Goal: Navigation & Orientation: Find specific page/section

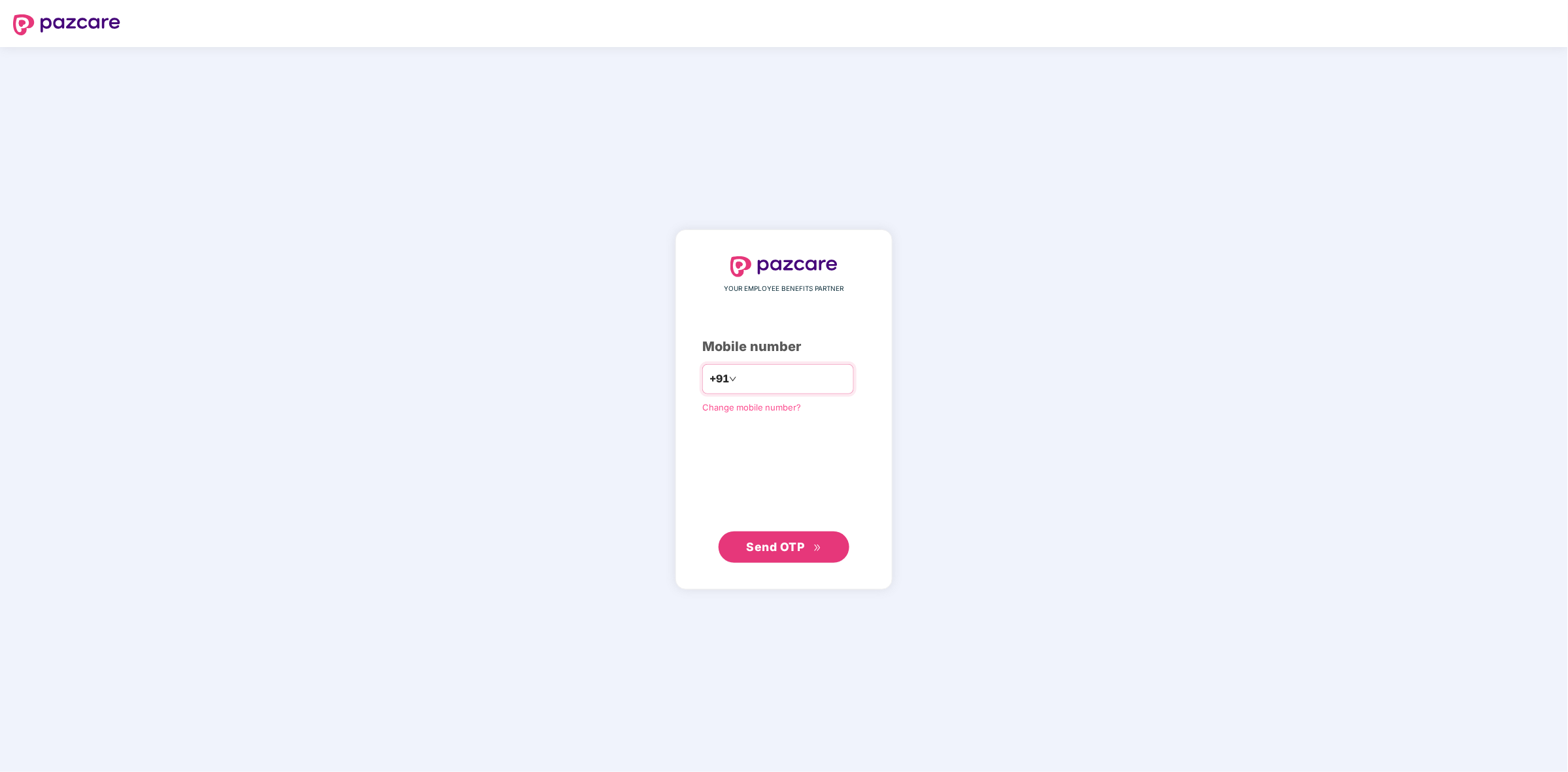
click at [781, 386] on input "number" at bounding box center [793, 379] width 107 height 21
type input "**********"
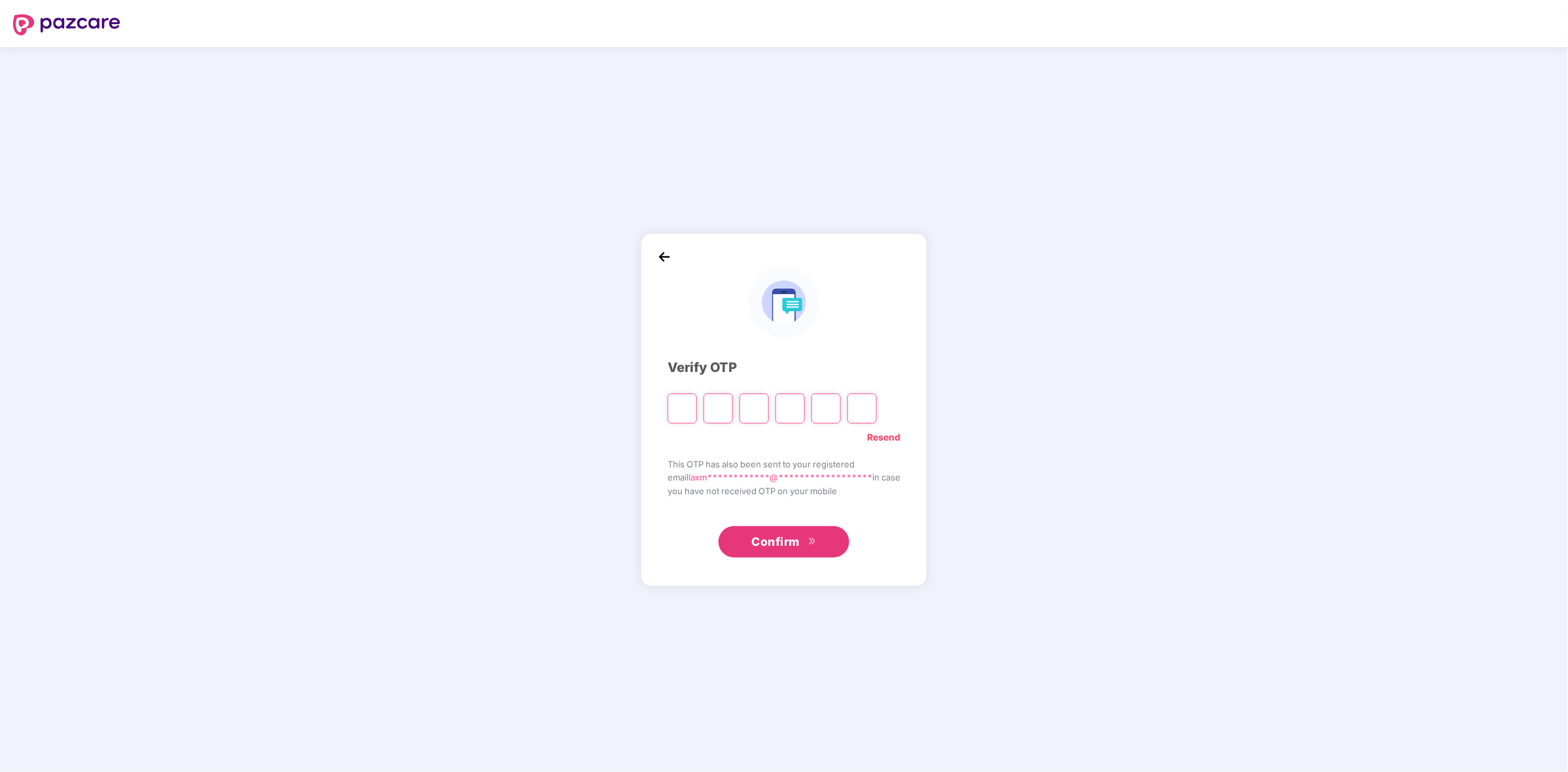
type input "*"
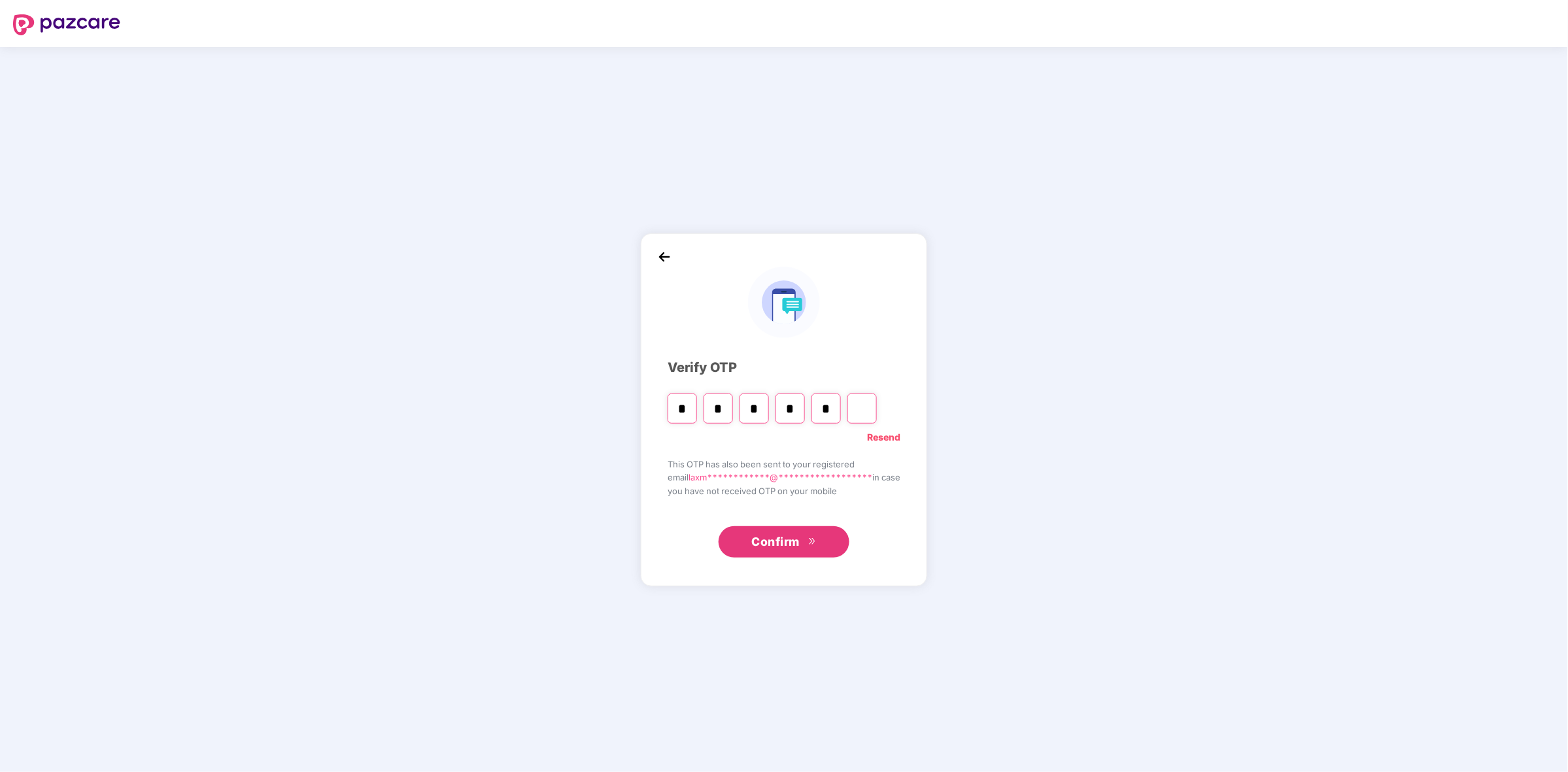
type input "*"
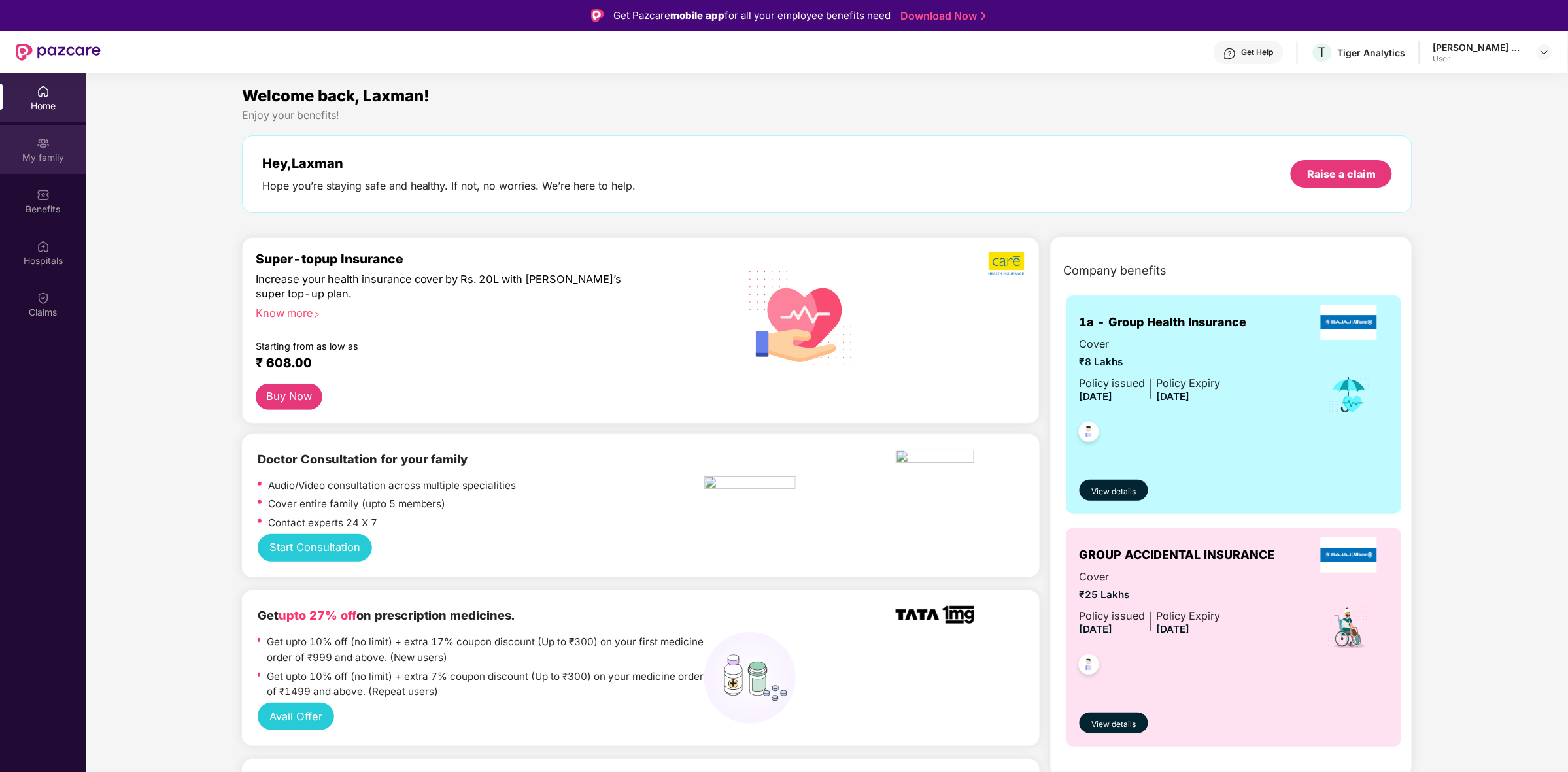
click at [48, 158] on div "My family" at bounding box center [43, 157] width 86 height 13
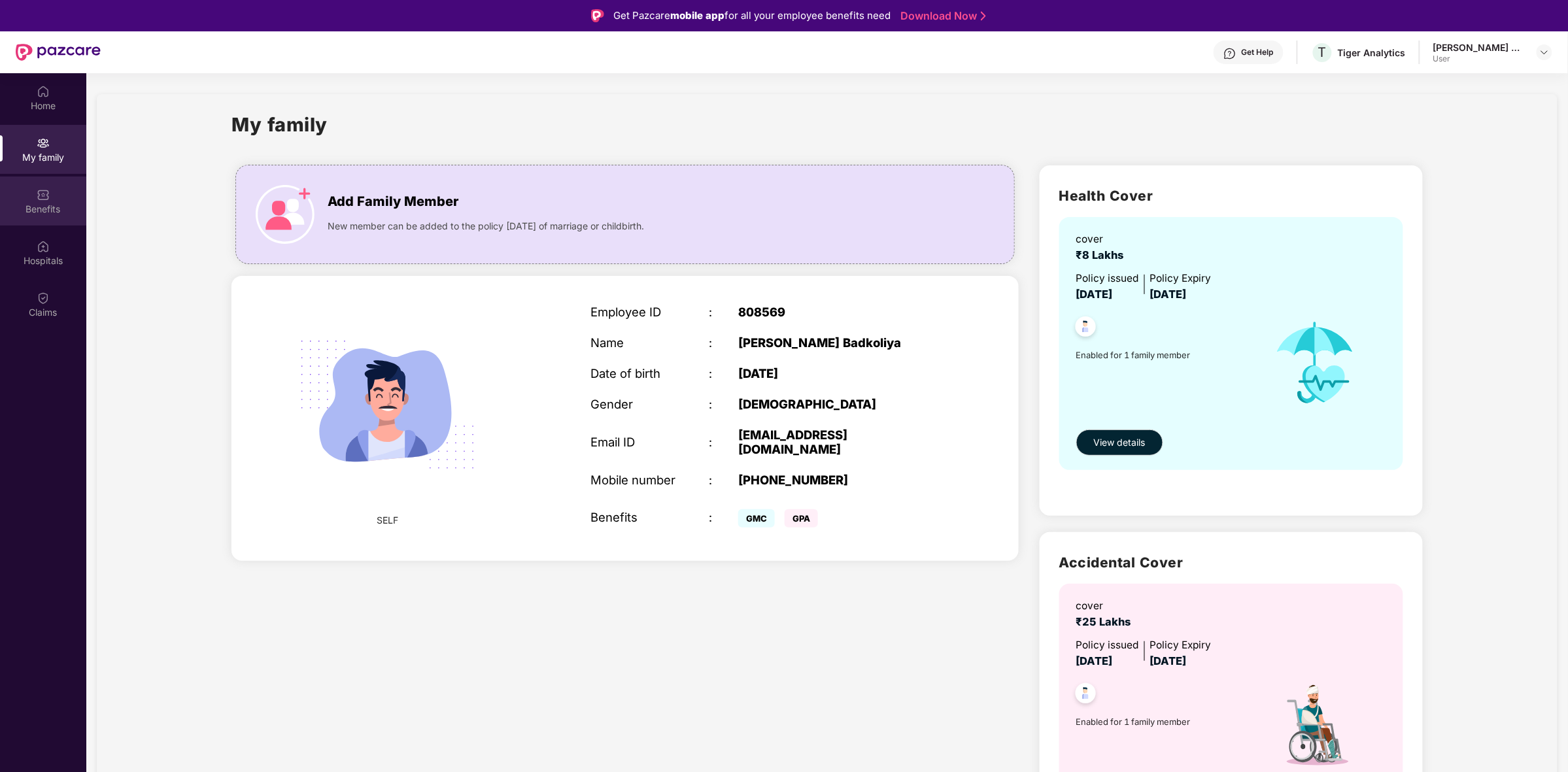
click at [38, 188] on img at bounding box center [43, 194] width 14 height 13
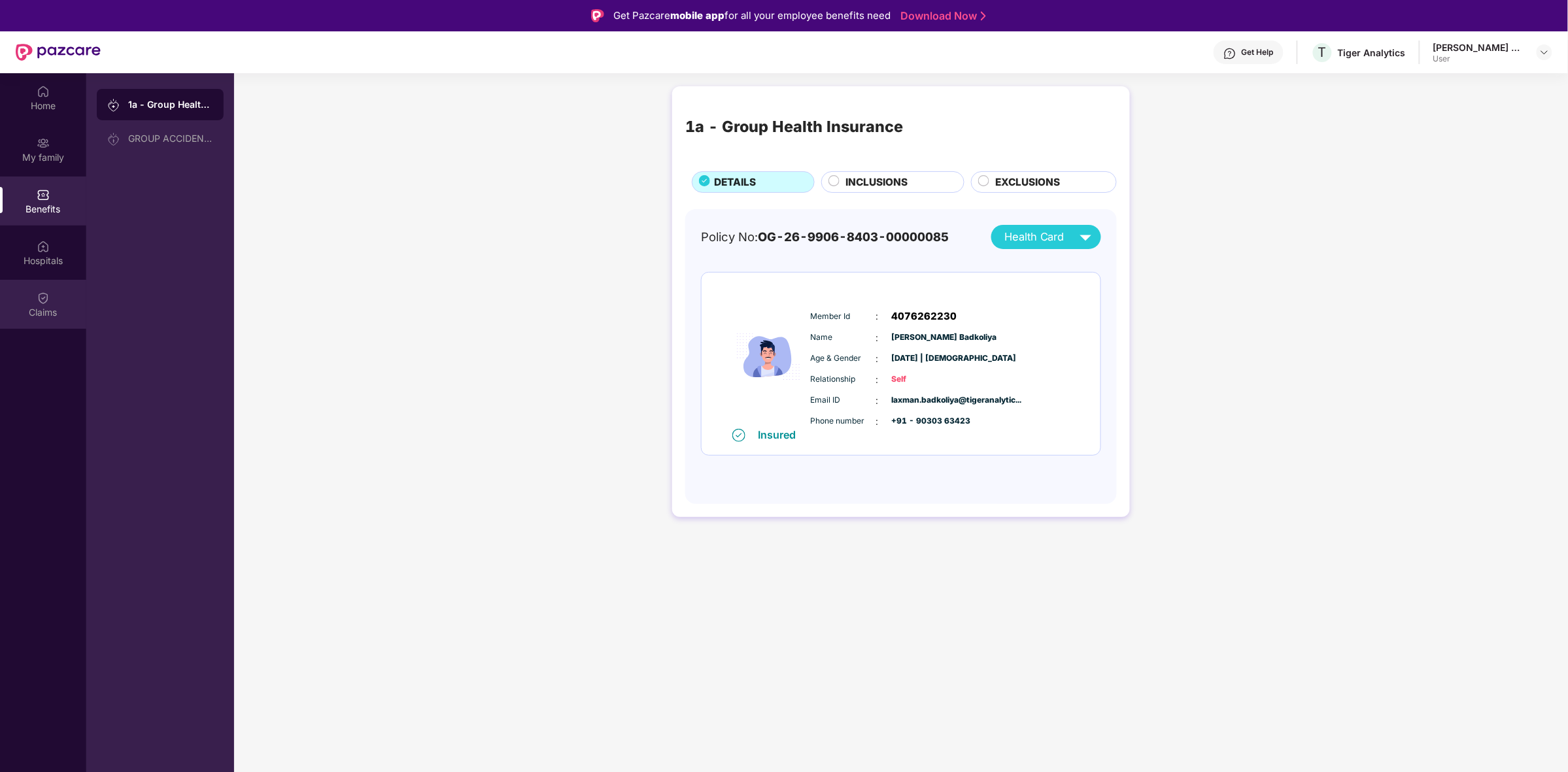
click at [30, 314] on div "Claims" at bounding box center [43, 312] width 86 height 13
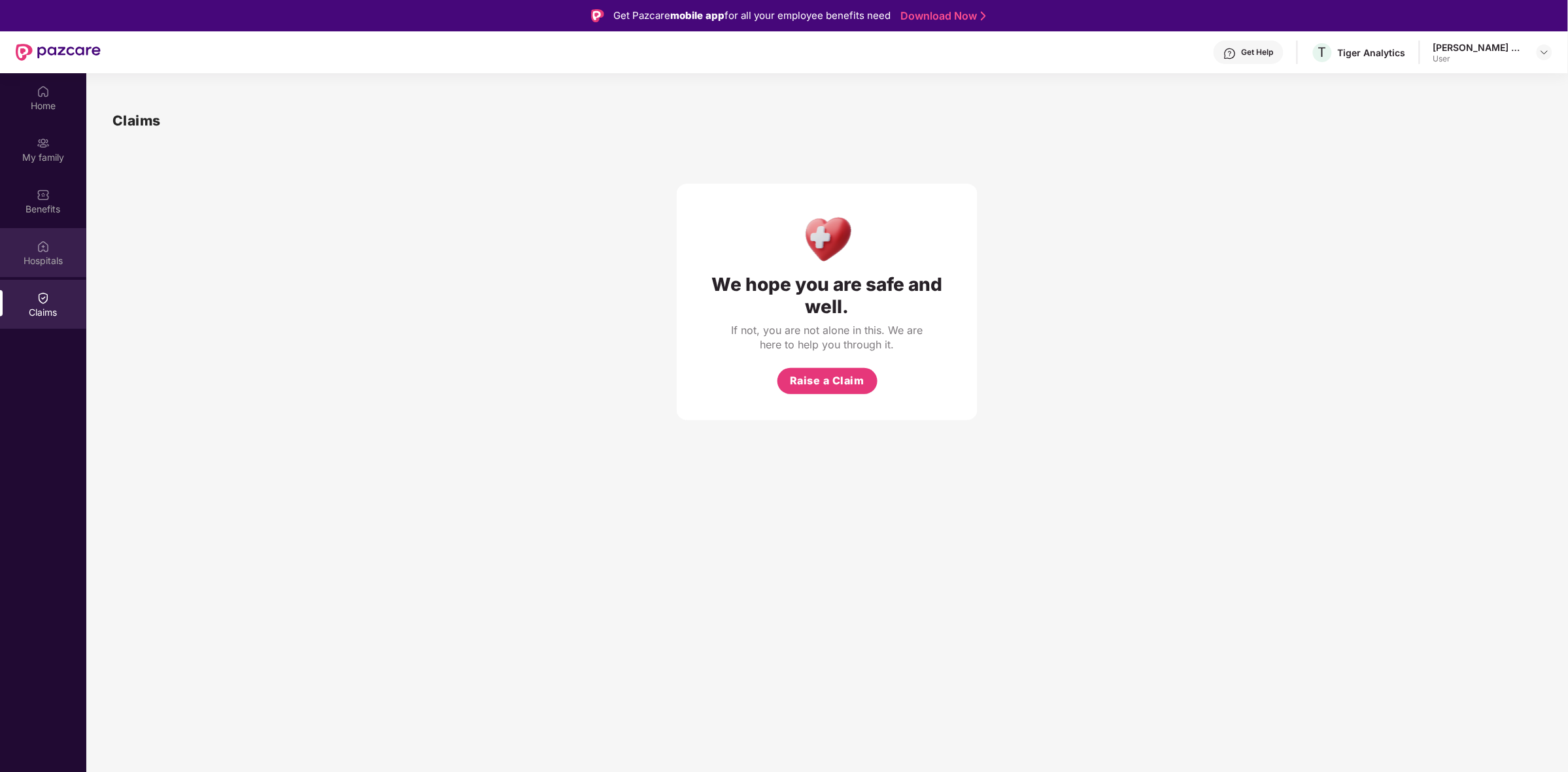
click at [47, 240] on img at bounding box center [43, 247] width 14 height 13
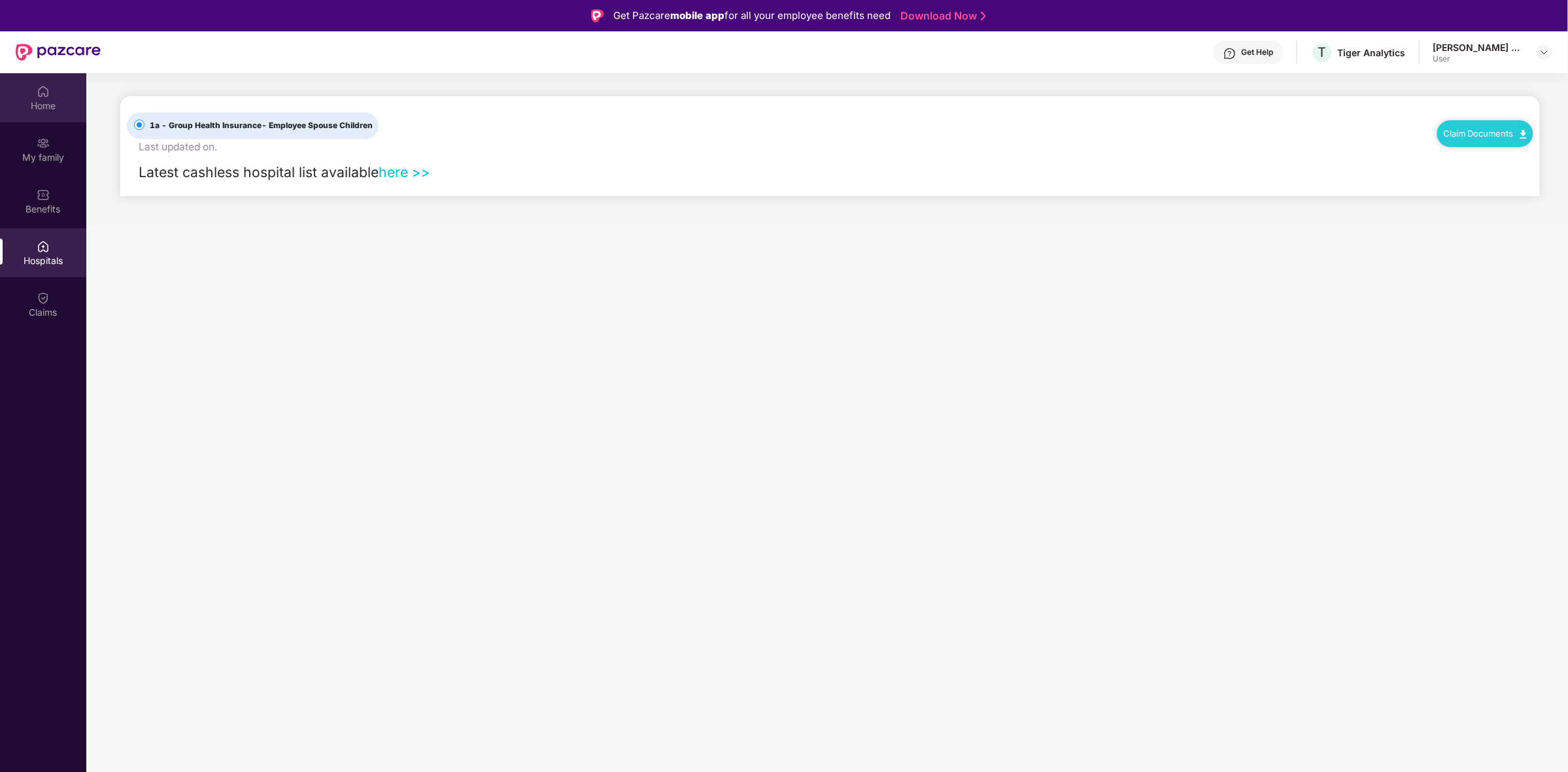
click at [47, 87] on img at bounding box center [43, 91] width 14 height 13
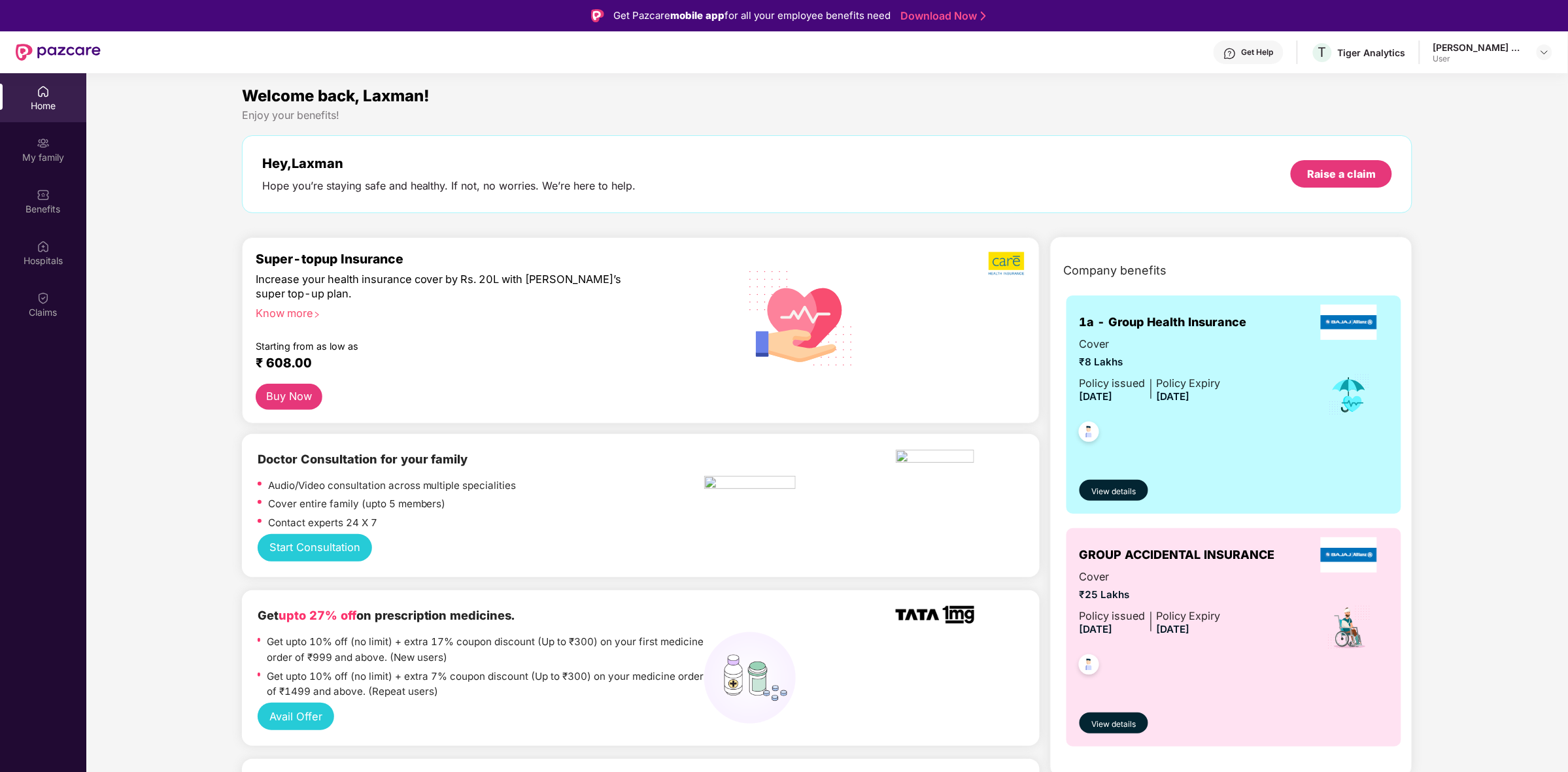
click at [1251, 44] on div "Get Help" at bounding box center [1248, 52] width 70 height 23
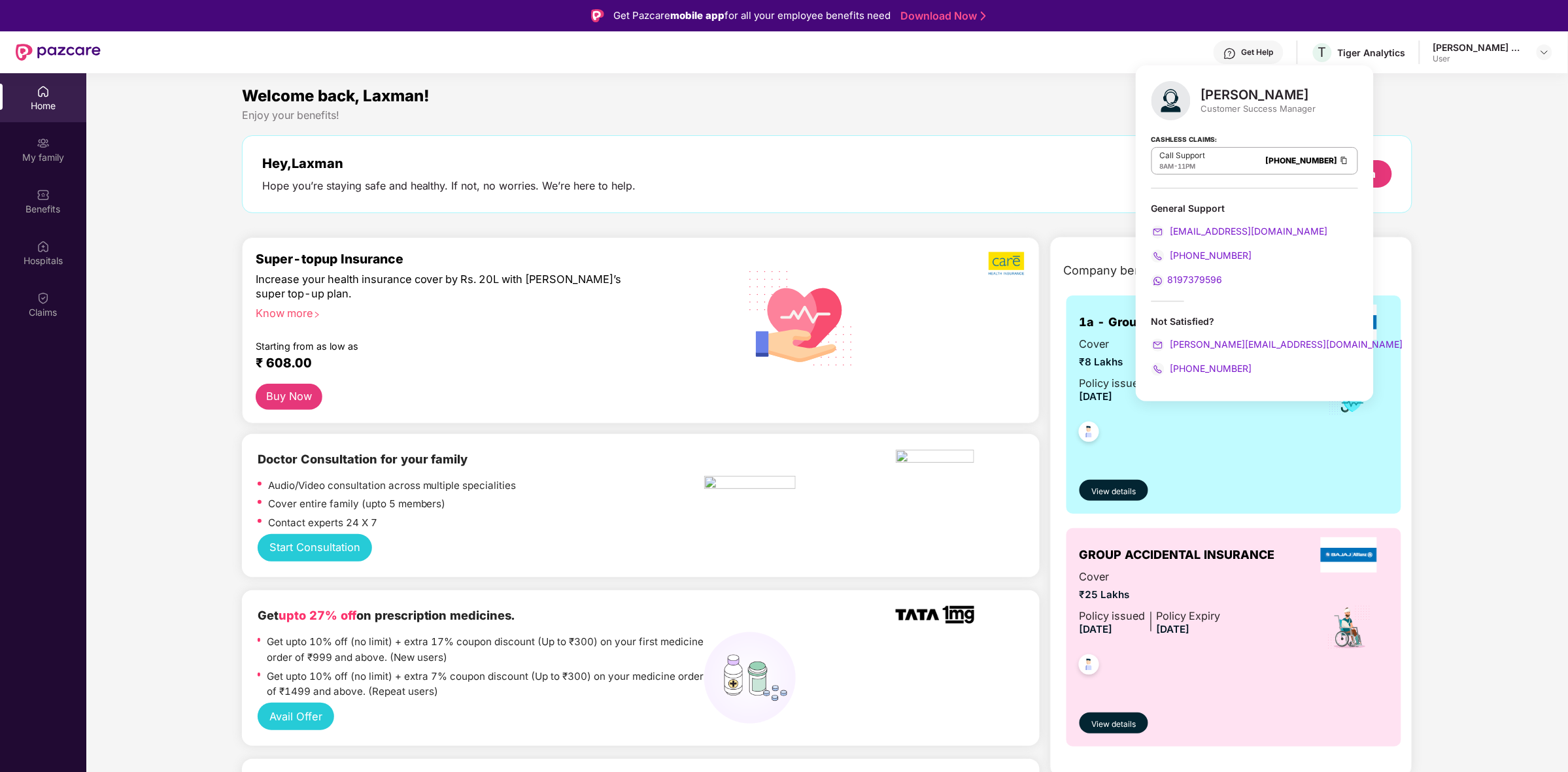
drag, startPoint x: 1043, startPoint y: 145, endPoint x: 972, endPoint y: 190, distance: 84.1
click at [1043, 145] on div "Hey, [PERSON_NAME] Hope you’re staying safe and healthy. If not, no worries. We…" at bounding box center [827, 174] width 1171 height 77
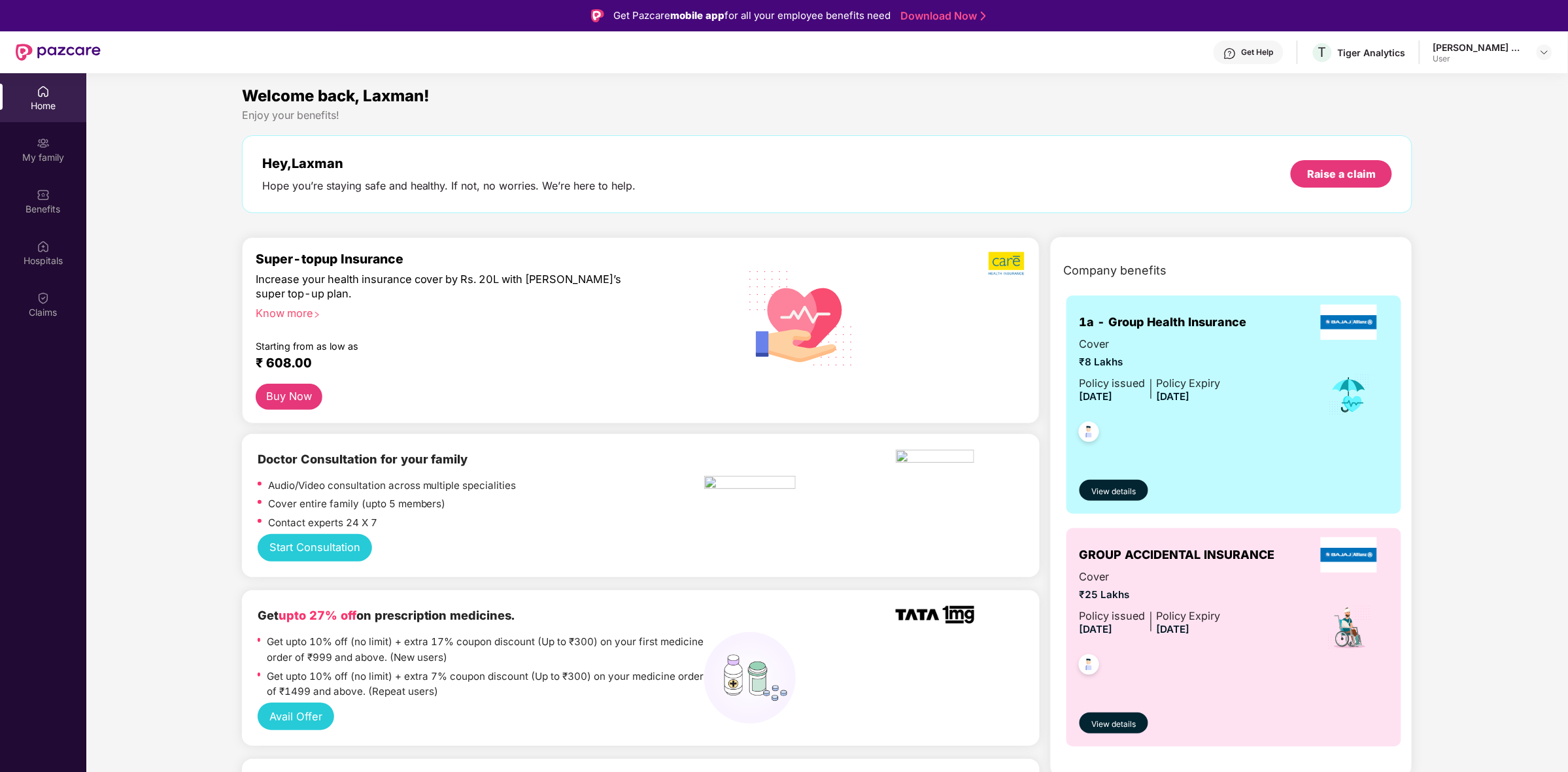
click at [952, 16] on link "Download Now" at bounding box center [941, 15] width 82 height 13
click at [1494, 44] on div "[PERSON_NAME] Badkoliya" at bounding box center [1479, 48] width 92 height 13
click at [1544, 49] on img at bounding box center [1545, 52] width 11 height 11
click at [1458, 124] on div "[PERSON_NAME] Badkoliya" at bounding box center [1496, 118] width 122 height 13
click at [941, 142] on div "Hey, [PERSON_NAME] Hope you’re staying safe and healthy. If not, no worries. We…" at bounding box center [827, 174] width 1171 height 77
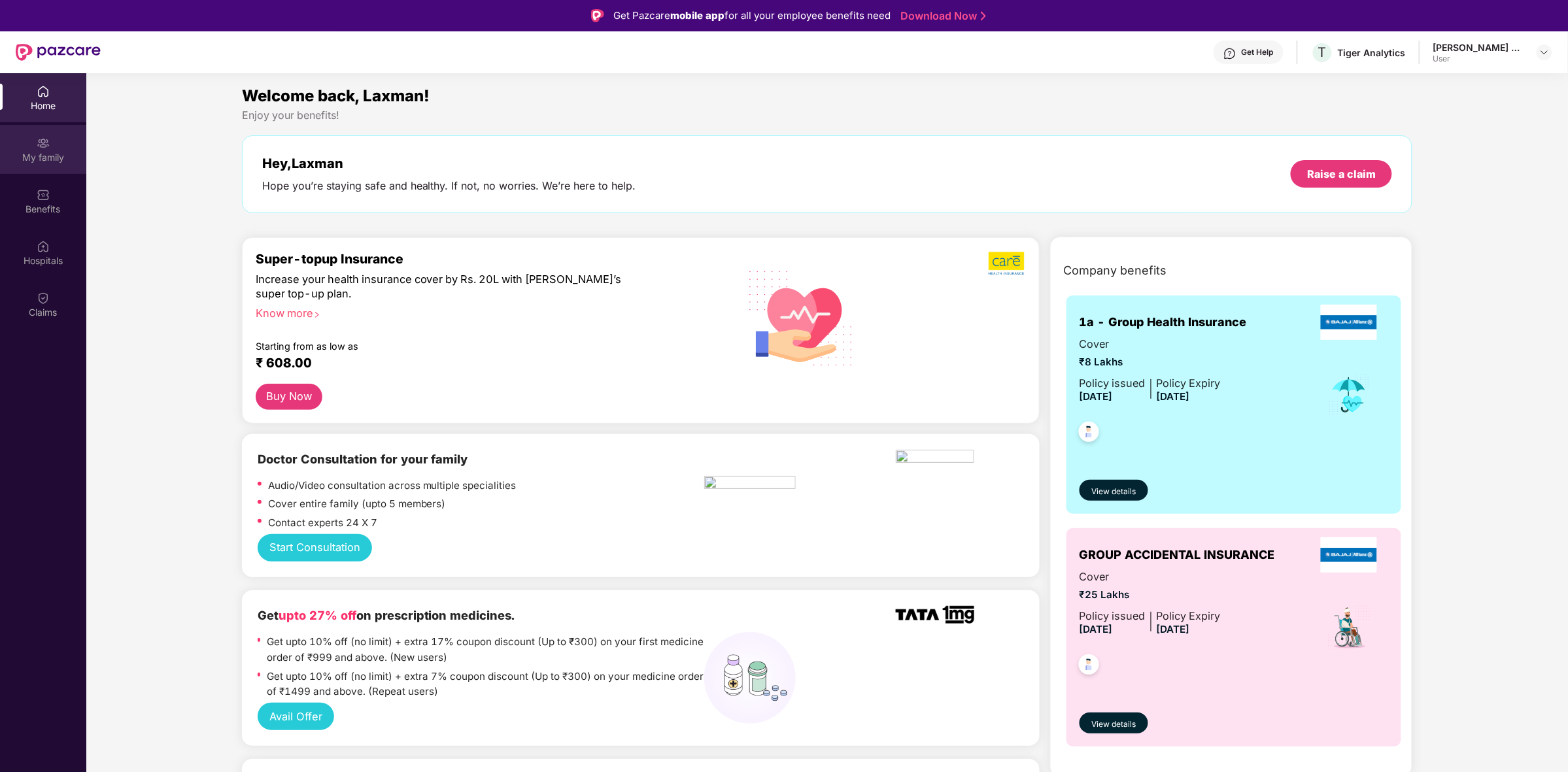
click at [54, 155] on div "My family" at bounding box center [43, 157] width 86 height 13
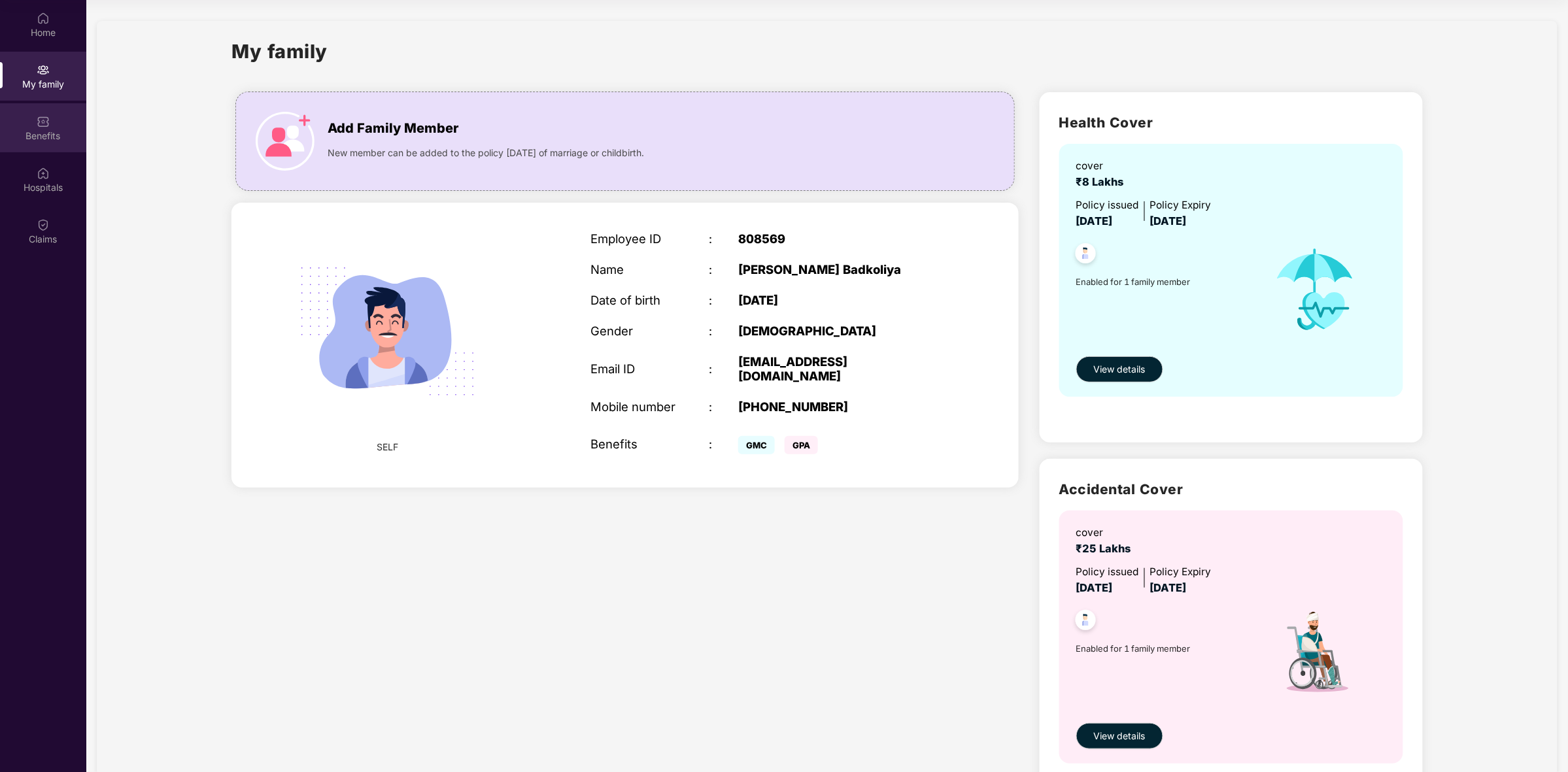
click at [37, 138] on div "Benefits" at bounding box center [43, 136] width 86 height 13
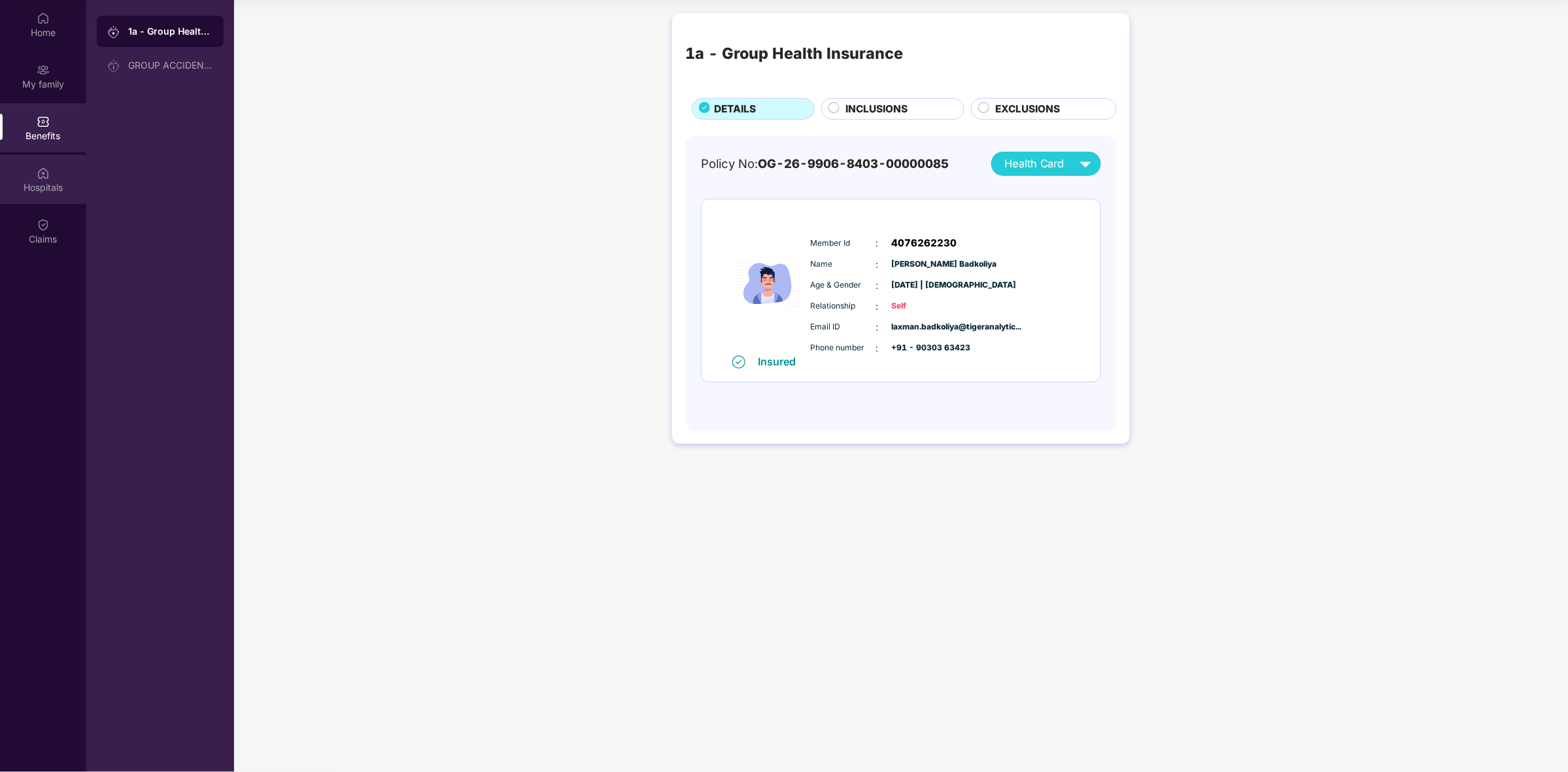
click at [60, 181] on div "Hospitals" at bounding box center [43, 187] width 86 height 13
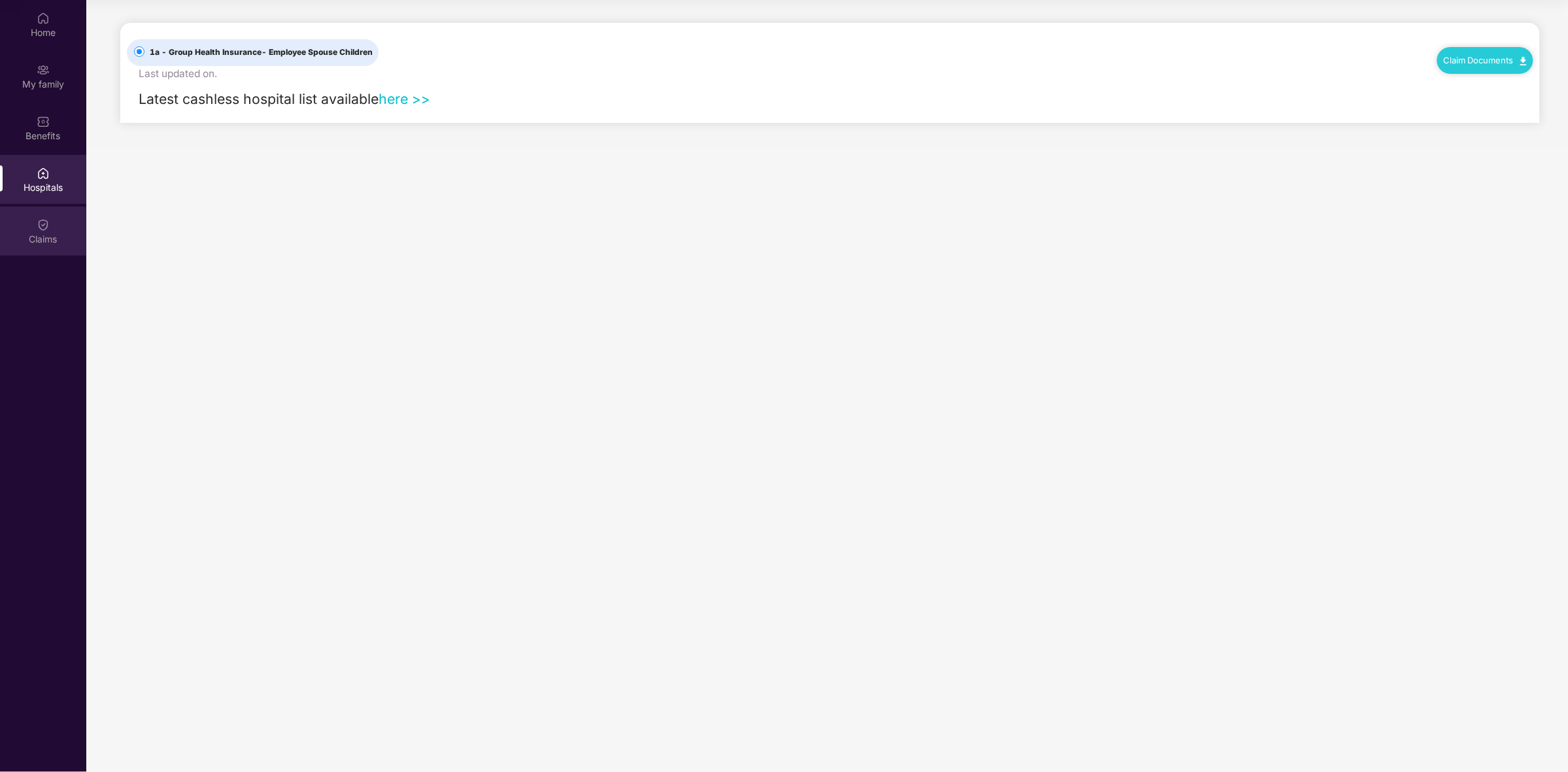
click at [27, 209] on div "Claims" at bounding box center [43, 231] width 86 height 49
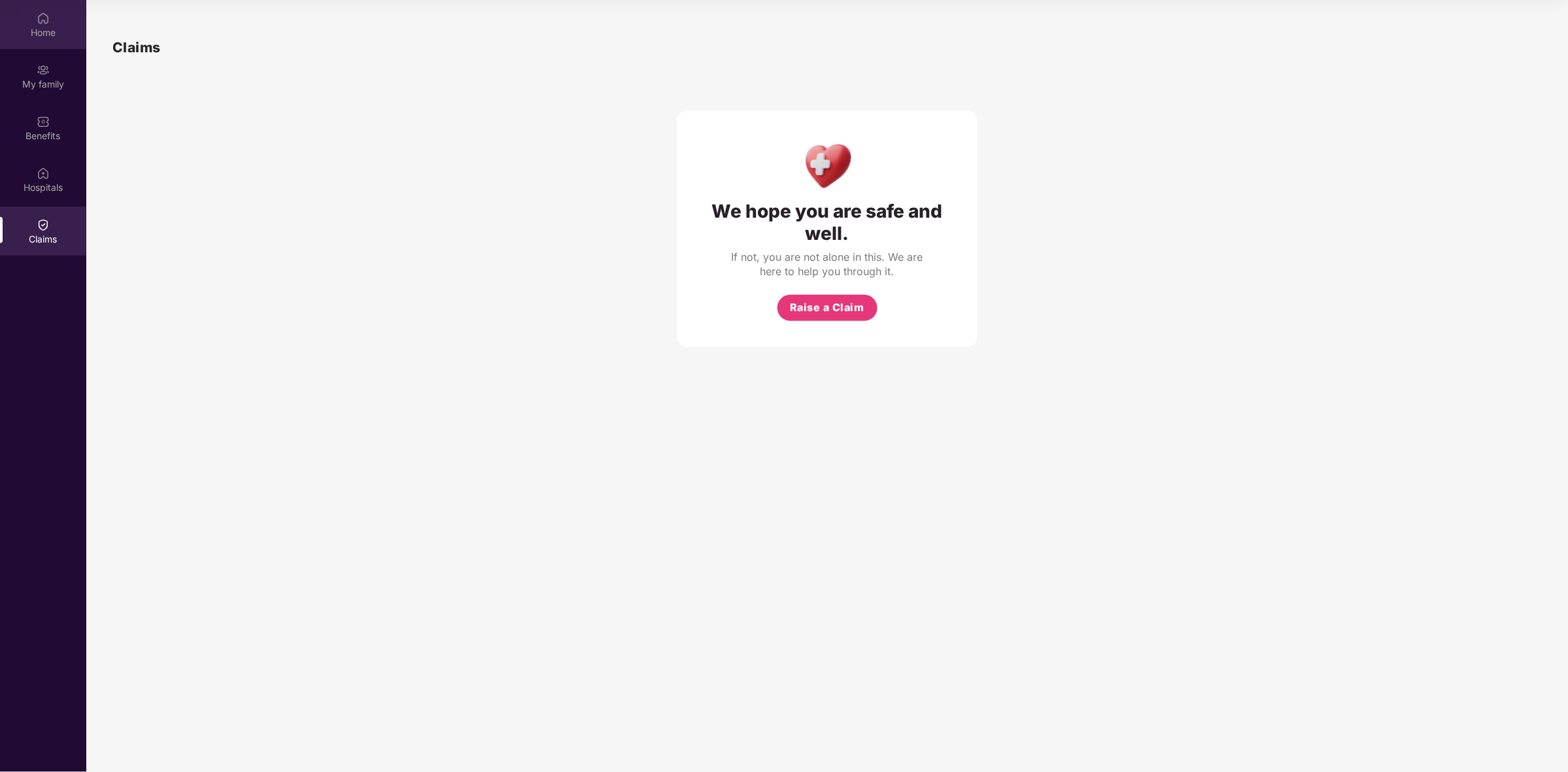
click at [47, 35] on div "Home" at bounding box center [43, 32] width 86 height 13
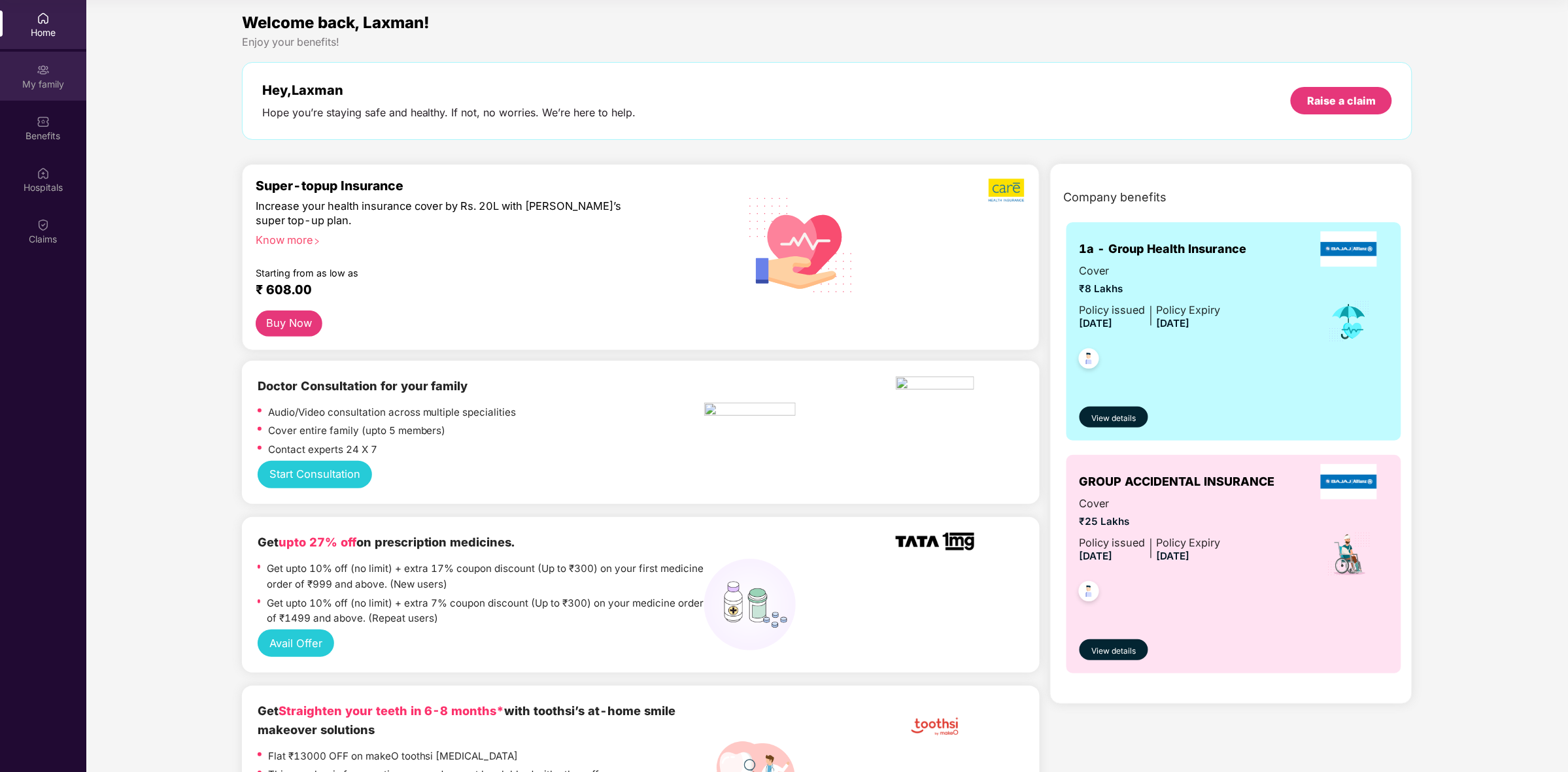
click at [37, 92] on div "My family" at bounding box center [43, 76] width 86 height 49
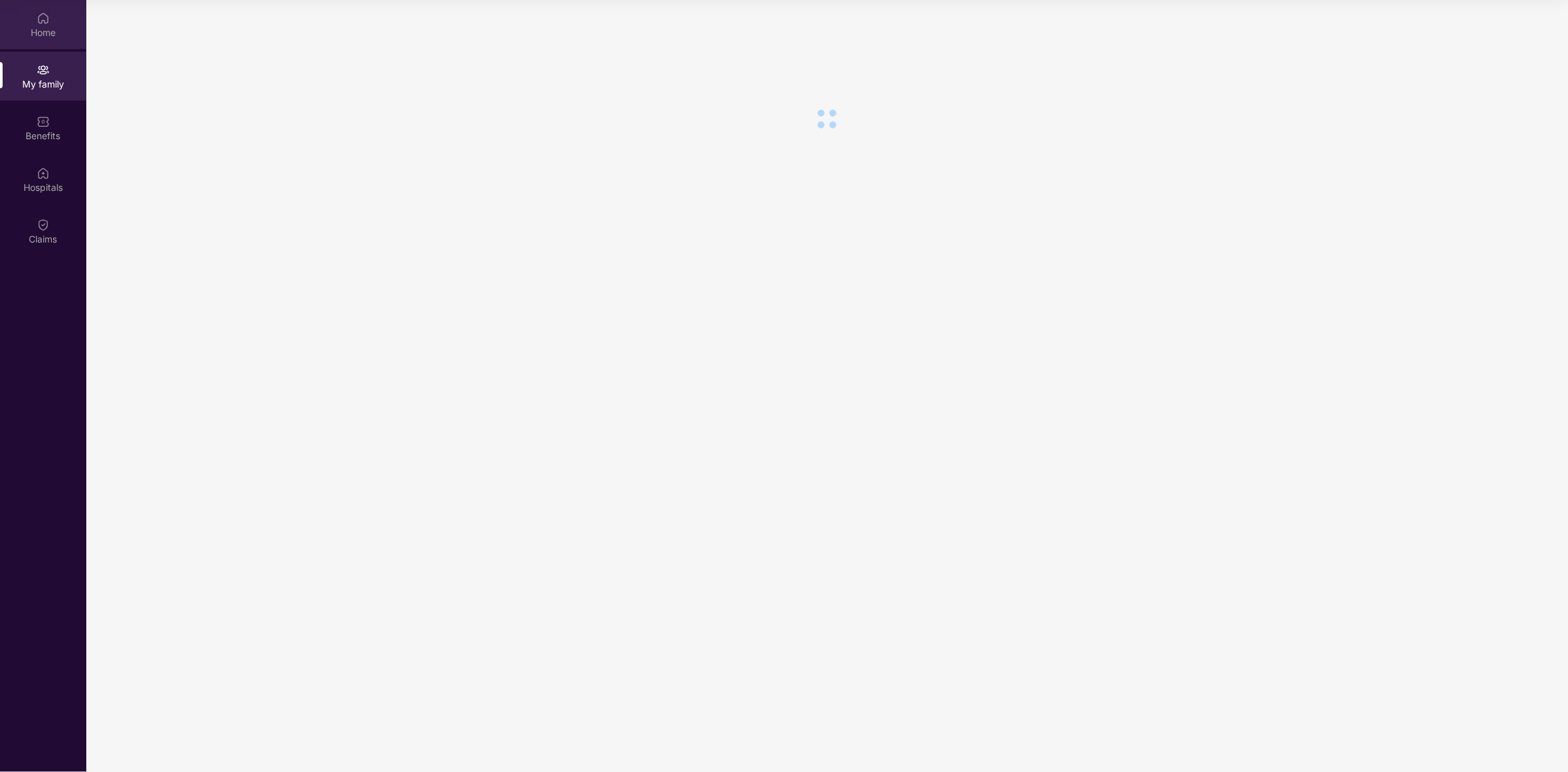
click at [44, 30] on div "Home" at bounding box center [43, 32] width 86 height 13
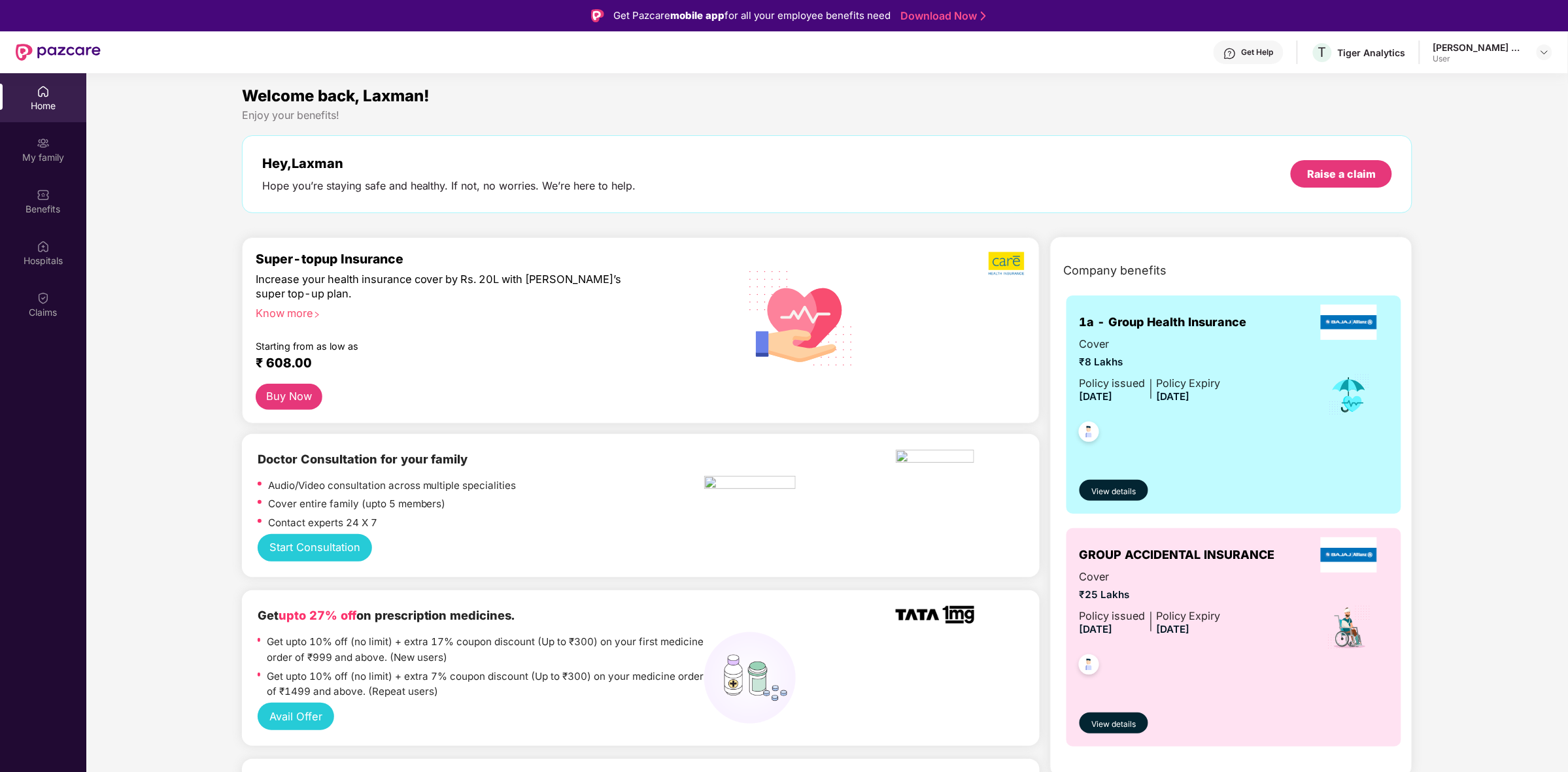
click at [28, 54] on img at bounding box center [58, 52] width 85 height 17
click at [1362, 47] on div "Tiger Analytics" at bounding box center [1372, 53] width 68 height 13
click at [1543, 50] on img at bounding box center [1545, 52] width 11 height 11
click at [1463, 121] on div "[PERSON_NAME] Badkoliya" at bounding box center [1496, 118] width 122 height 13
click at [1329, 119] on div "Enjoy your benefits!" at bounding box center [827, 115] width 1171 height 13
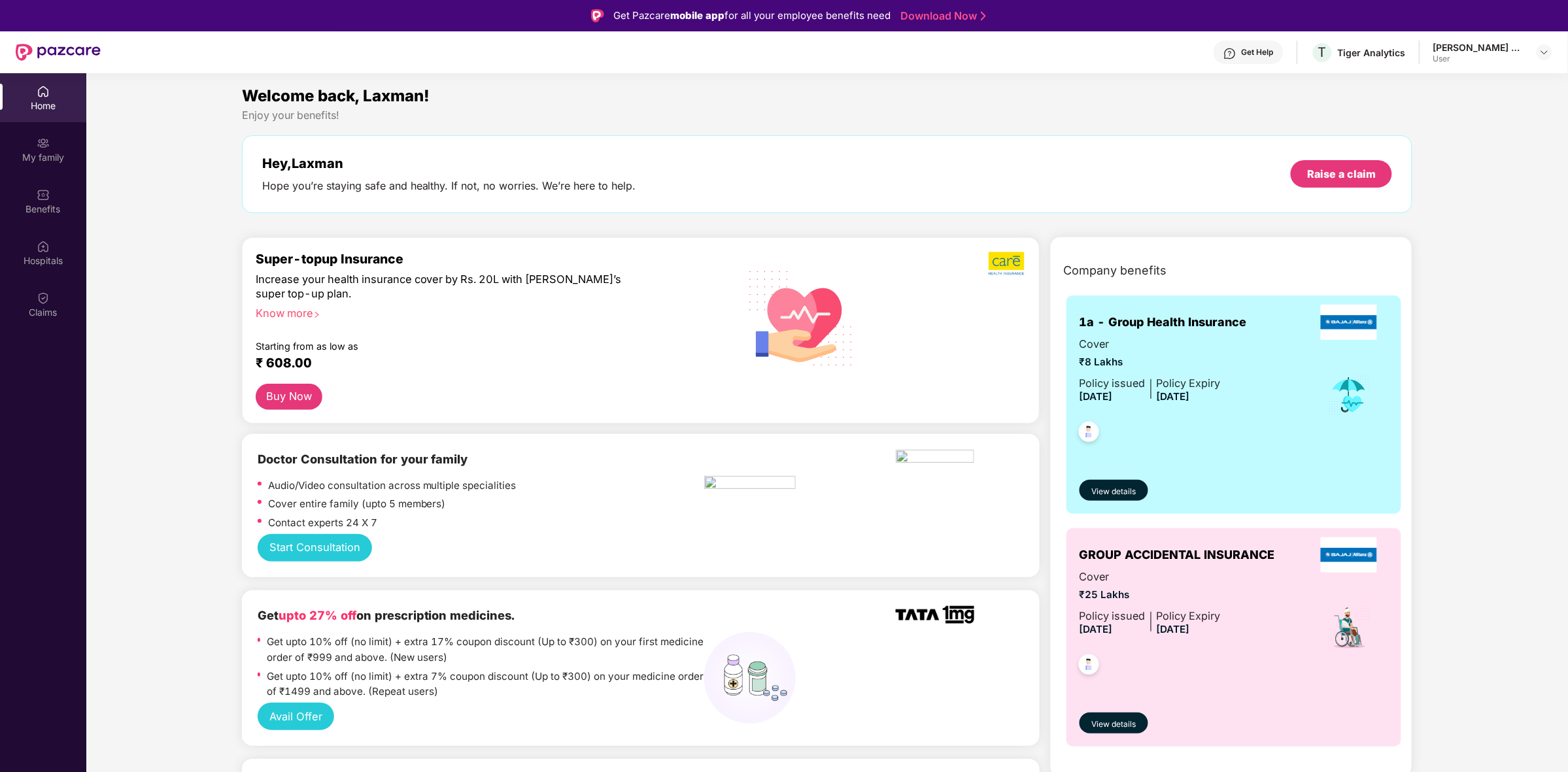
click at [281, 315] on div "Know more" at bounding box center [476, 311] width 441 height 9
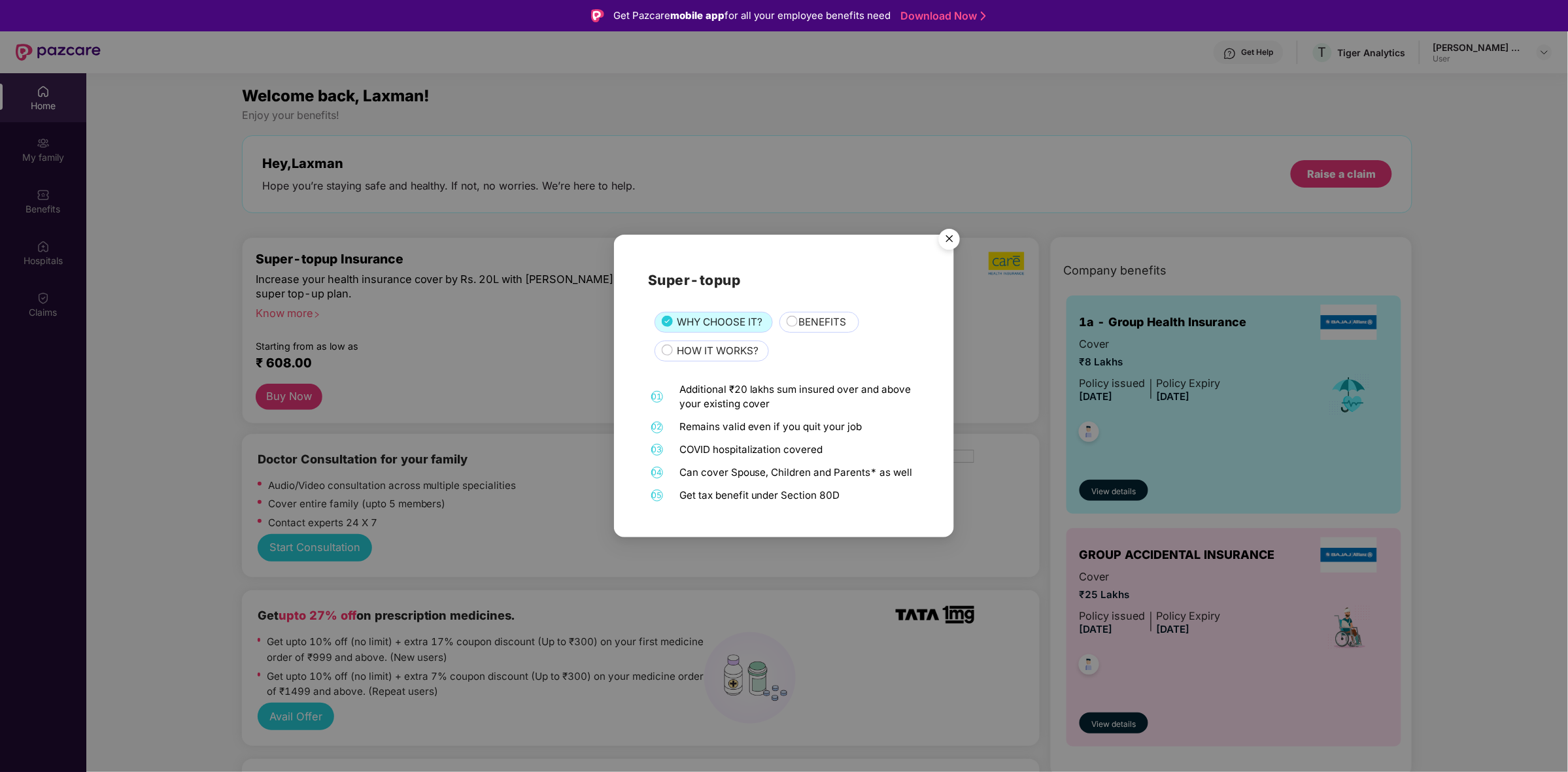
drag, startPoint x: 710, startPoint y: 355, endPoint x: 775, endPoint y: 330, distance: 69.6
click at [715, 354] on span "HOW IT WORKS?" at bounding box center [717, 350] width 82 height 15
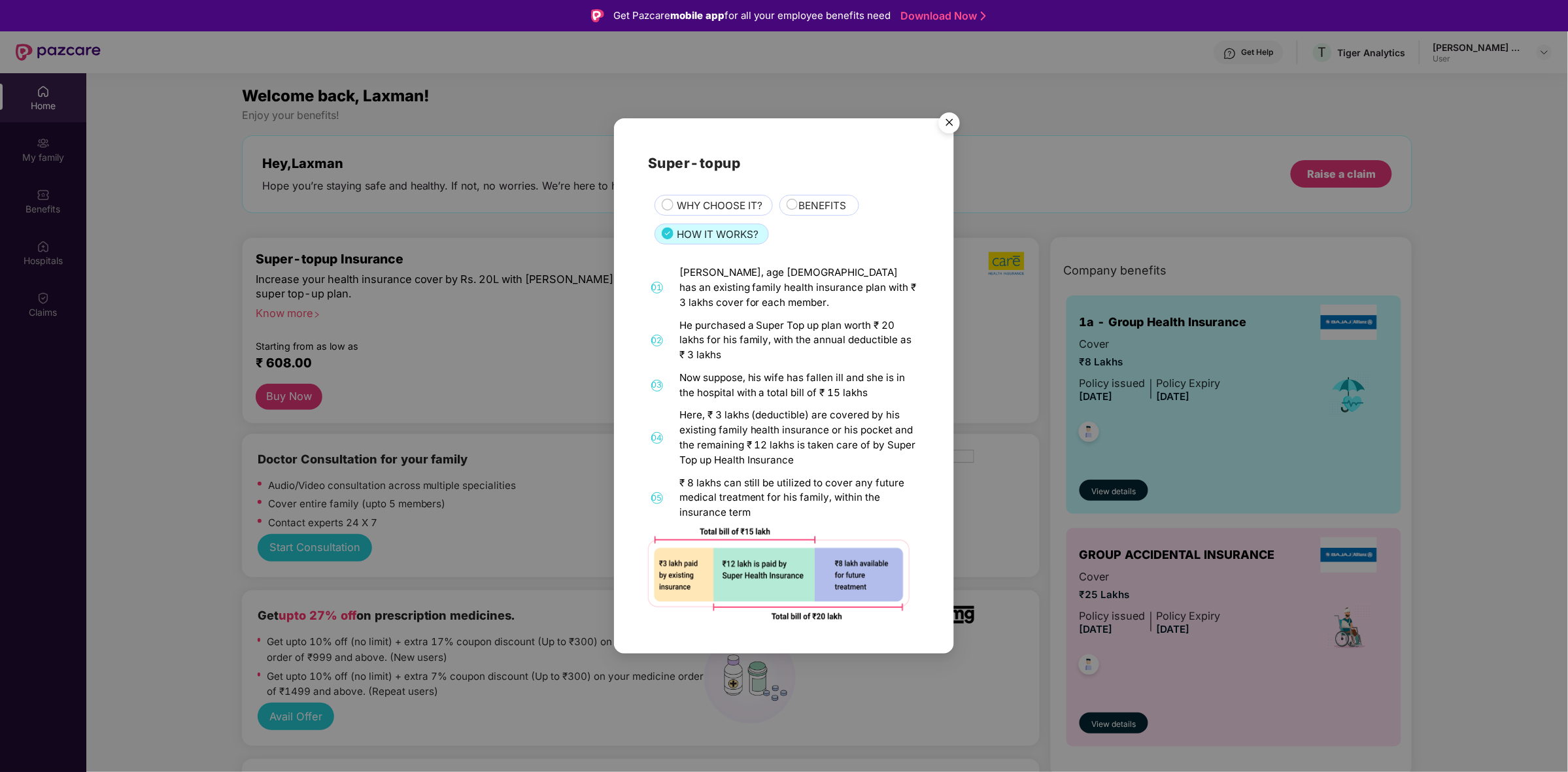
click at [809, 203] on span "BENEFITS" at bounding box center [822, 205] width 48 height 15
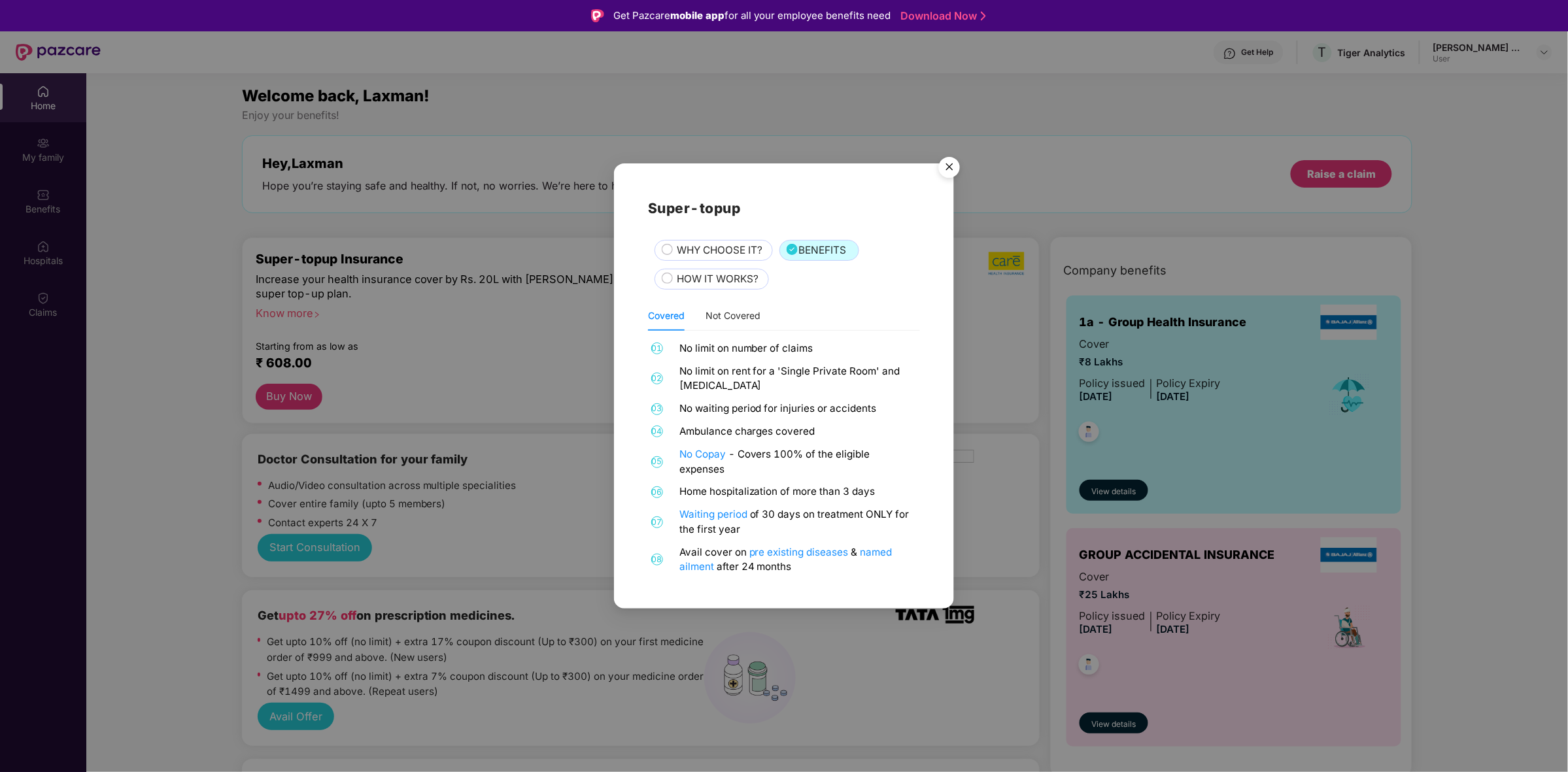
click at [952, 161] on img "Close" at bounding box center [950, 169] width 37 height 37
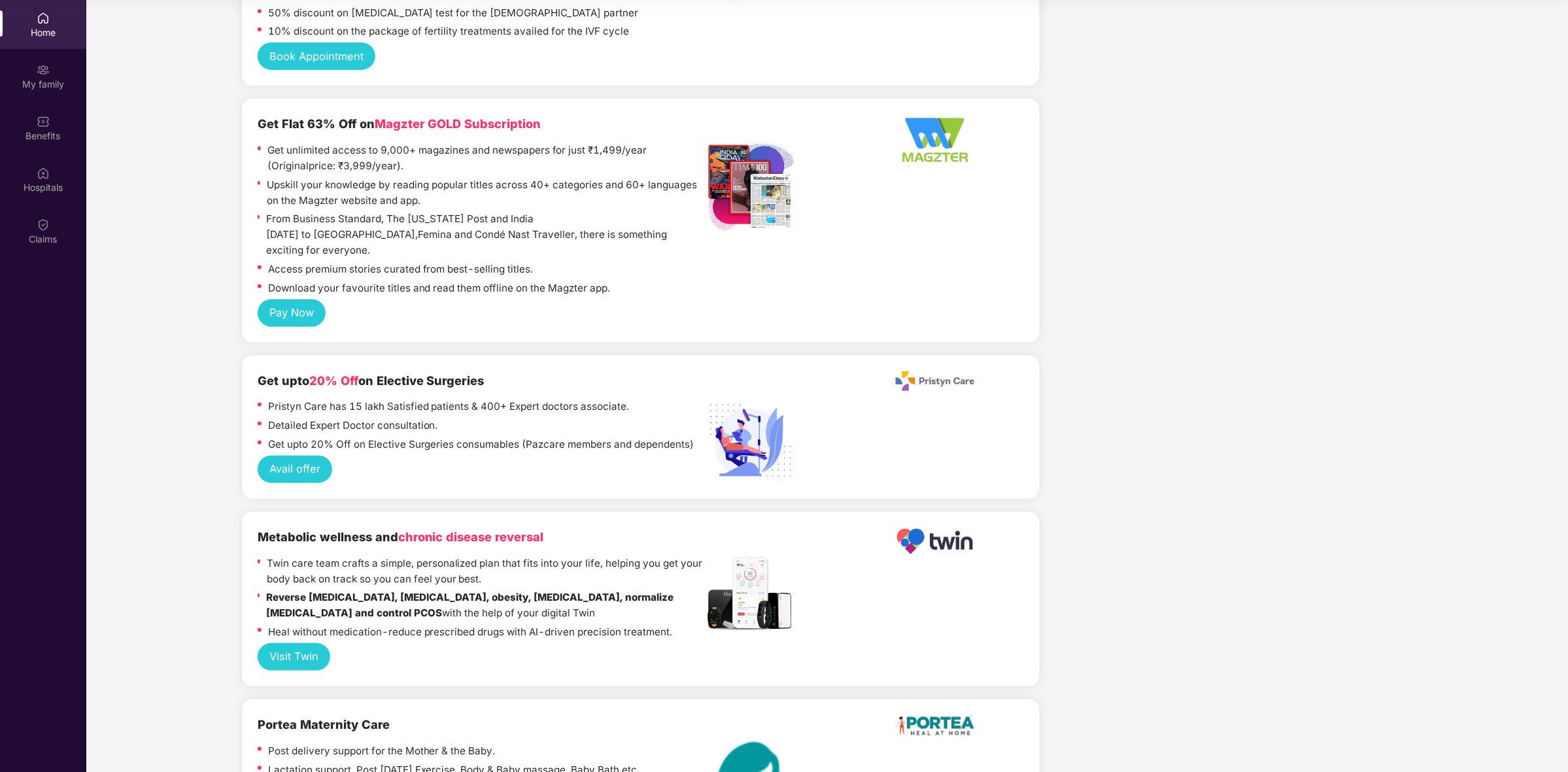
scroll to position [2347, 0]
